Goal: Task Accomplishment & Management: Manage account settings

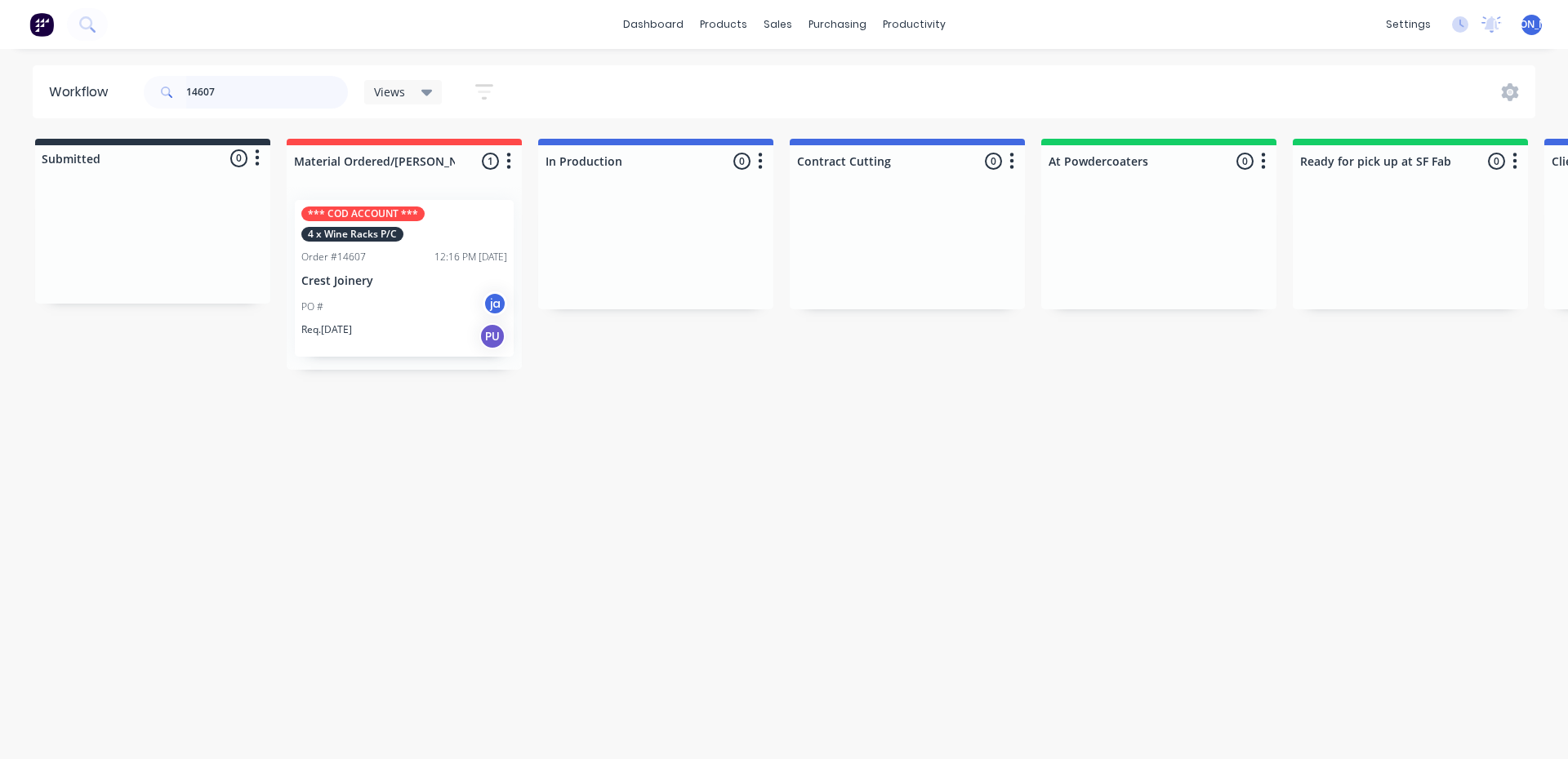
click at [246, 84] on input "14607" at bounding box center [266, 92] width 162 height 33
type input "1461"
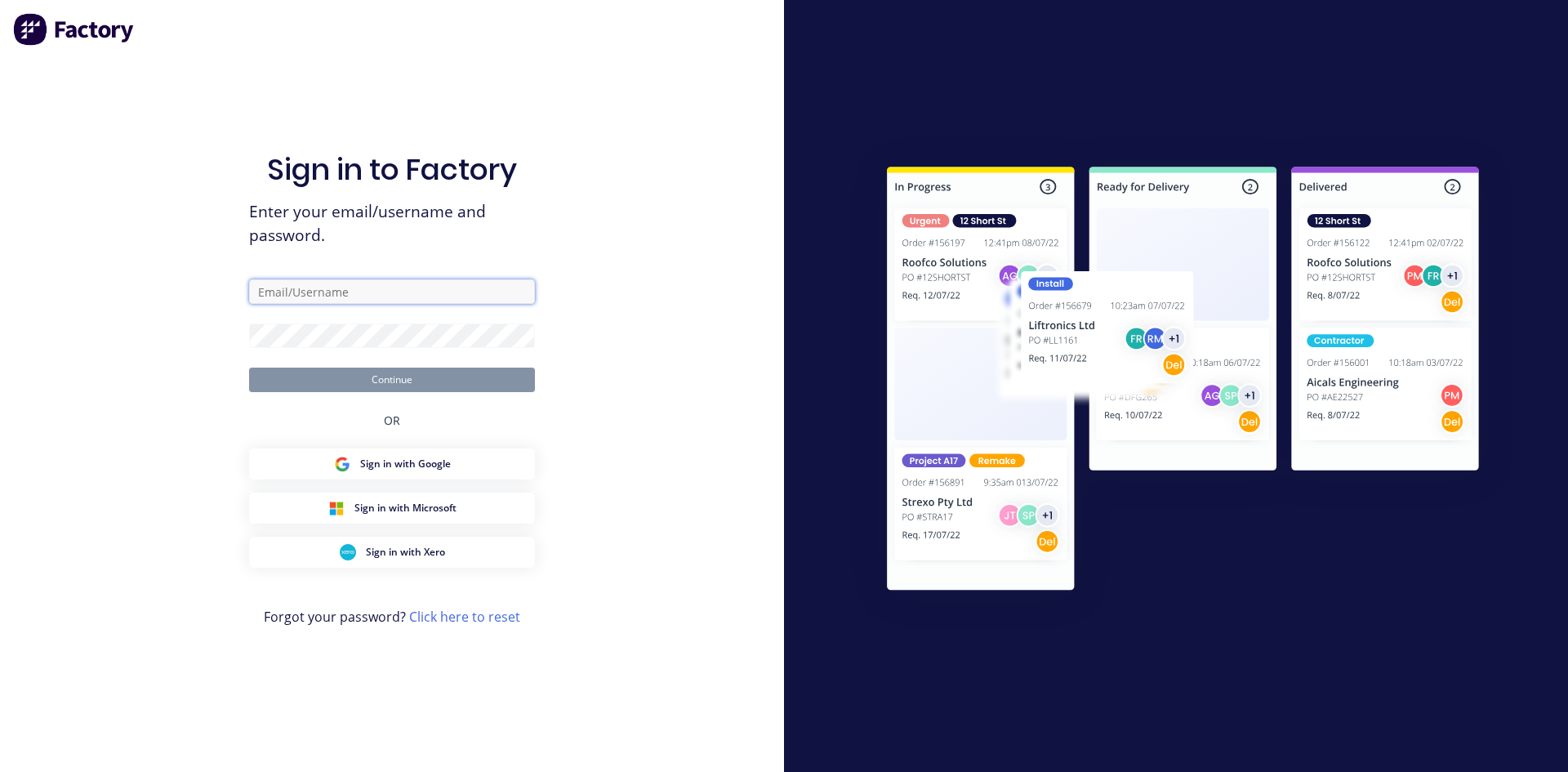
click at [293, 290] on input "text" at bounding box center [392, 291] width 285 height 24
type input "[EMAIL_ADDRESS][DOMAIN_NAME]"
click at [396, 375] on button "Continue" at bounding box center [392, 379] width 285 height 24
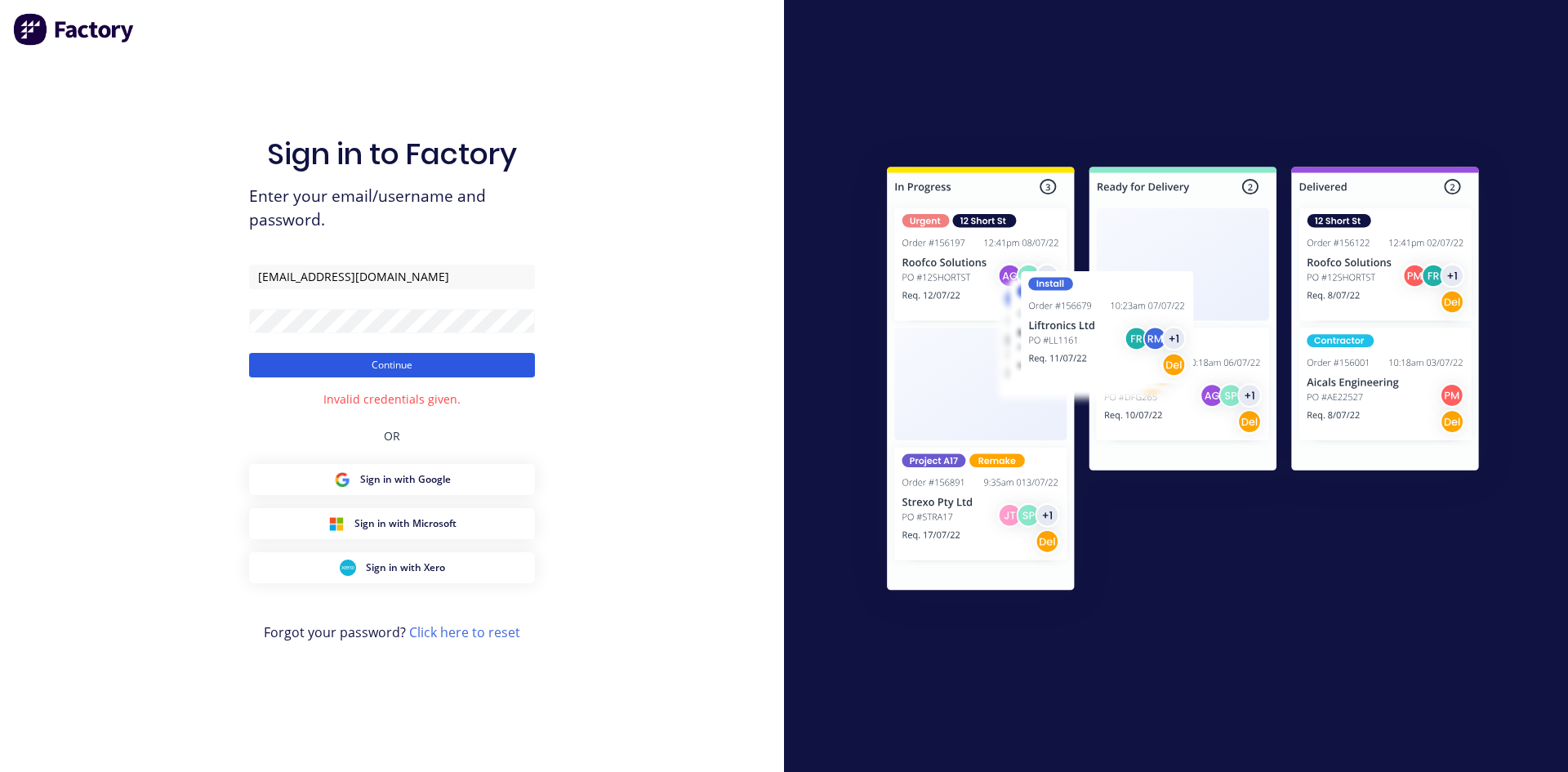
click at [409, 362] on button "Continue" at bounding box center [392, 364] width 285 height 24
click at [442, 631] on link "Click here to reset" at bounding box center [465, 631] width 111 height 18
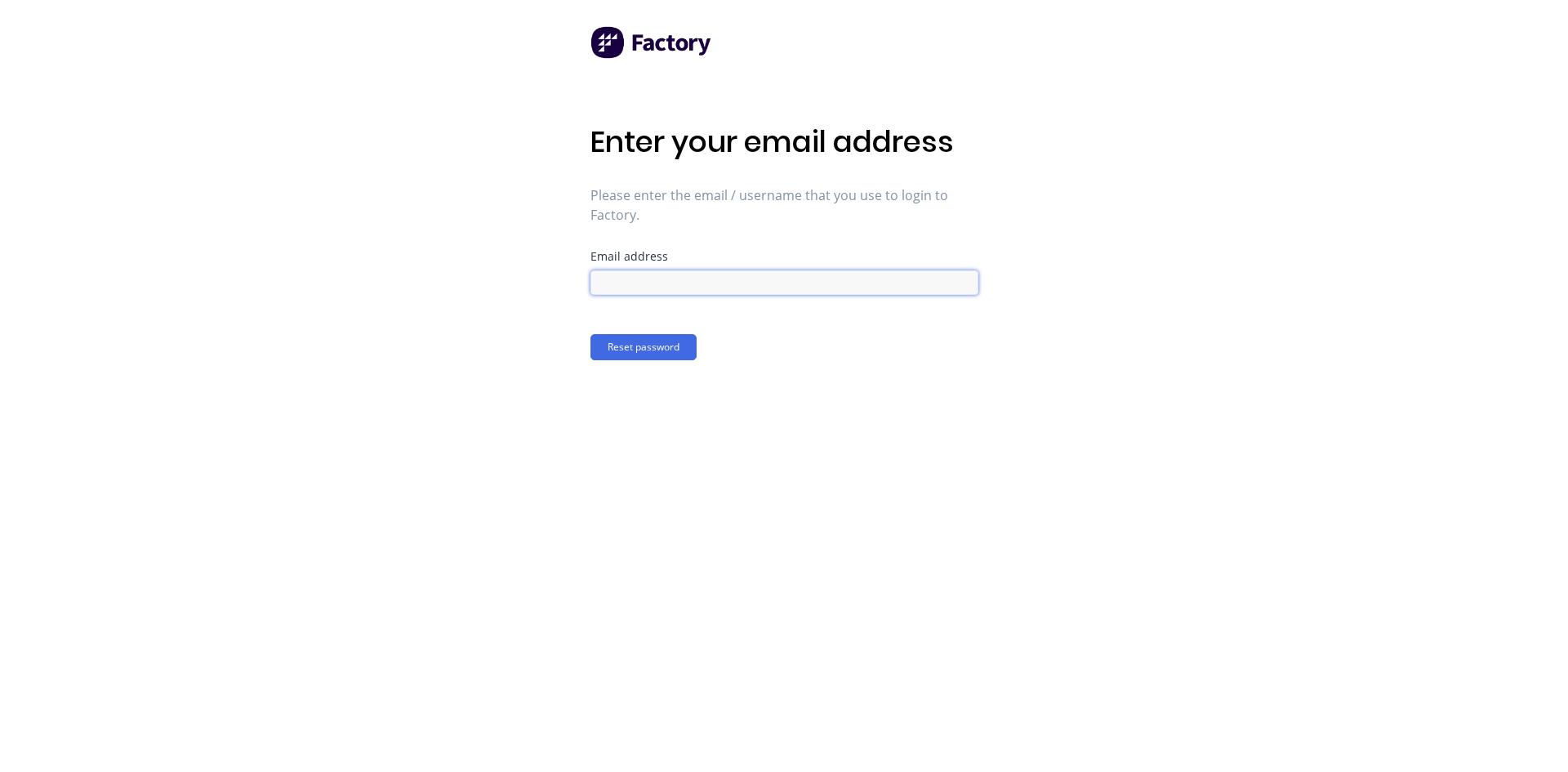
click at [631, 277] on input at bounding box center [784, 282] width 388 height 24
type input "[EMAIL_ADDRESS][DOMAIN_NAME]"
click at [654, 345] on button "Reset password" at bounding box center [643, 347] width 106 height 26
